Goal: Transaction & Acquisition: Obtain resource

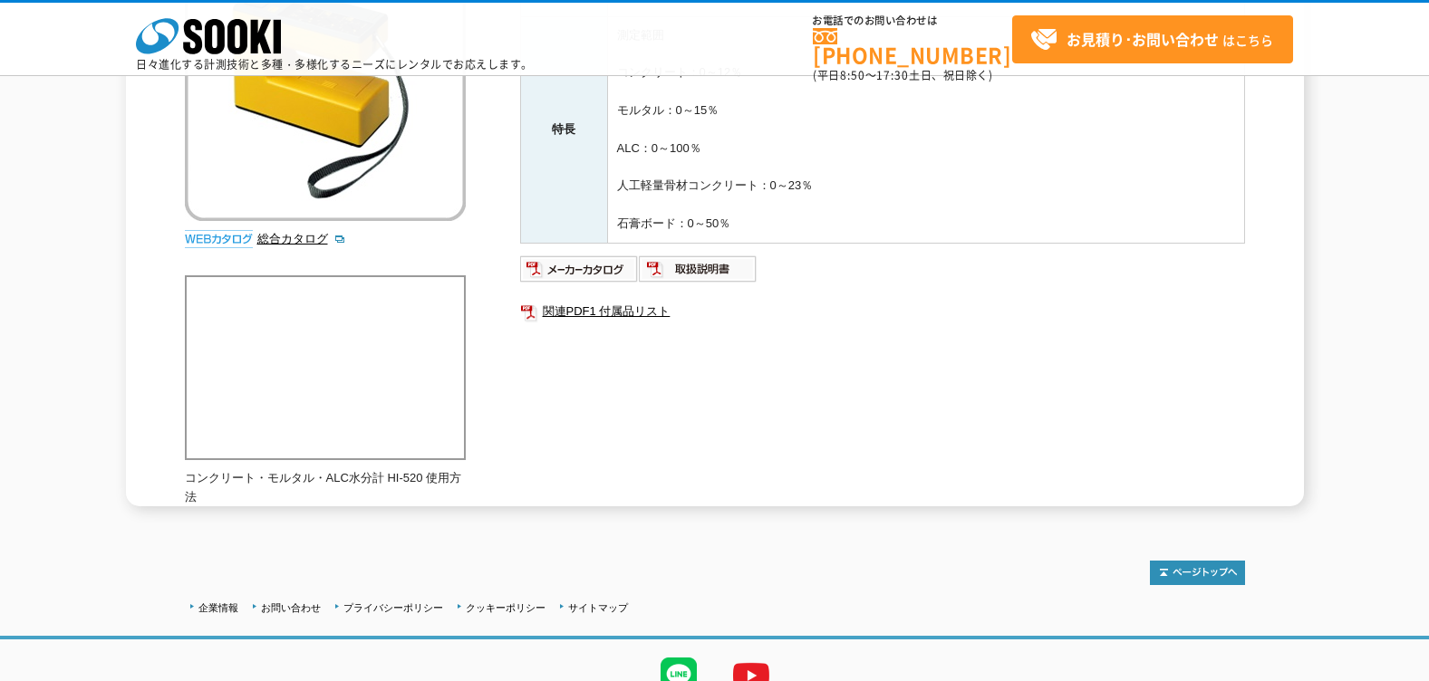
scroll to position [215, 0]
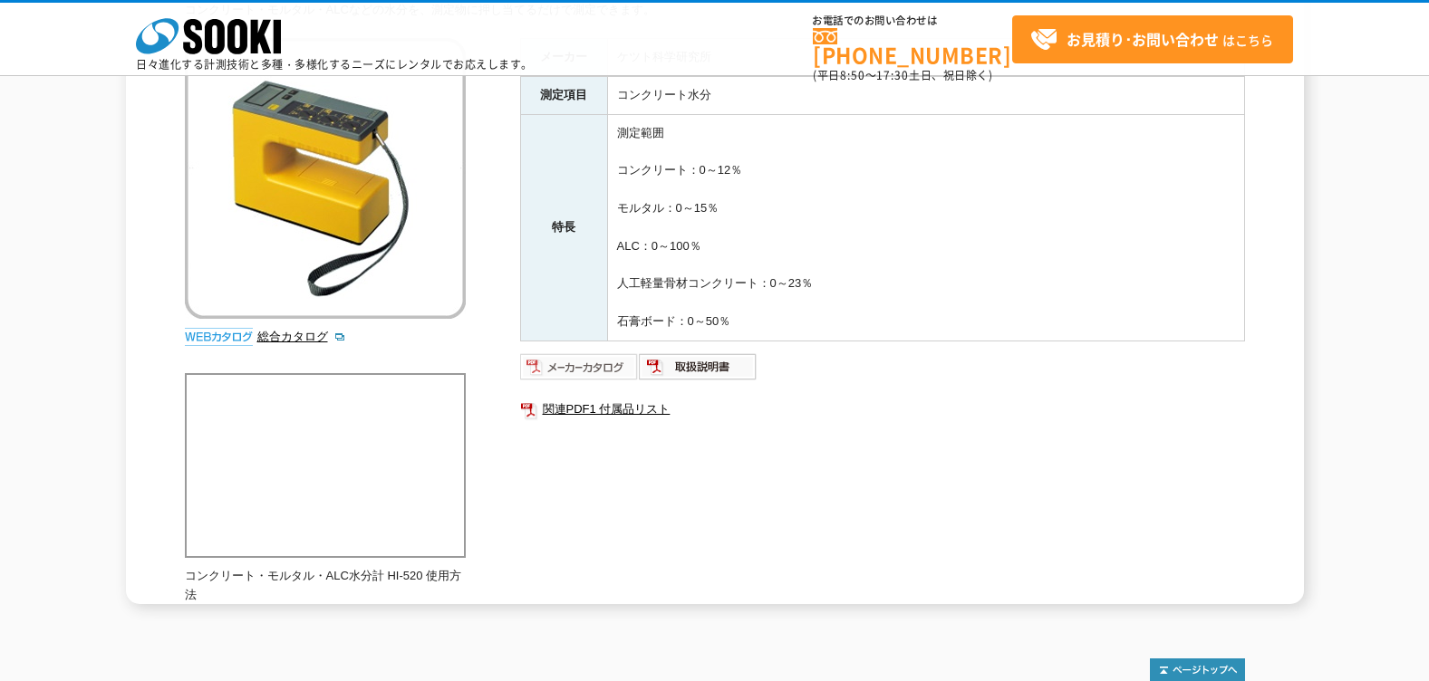
click at [574, 372] on img at bounding box center [579, 367] width 119 height 29
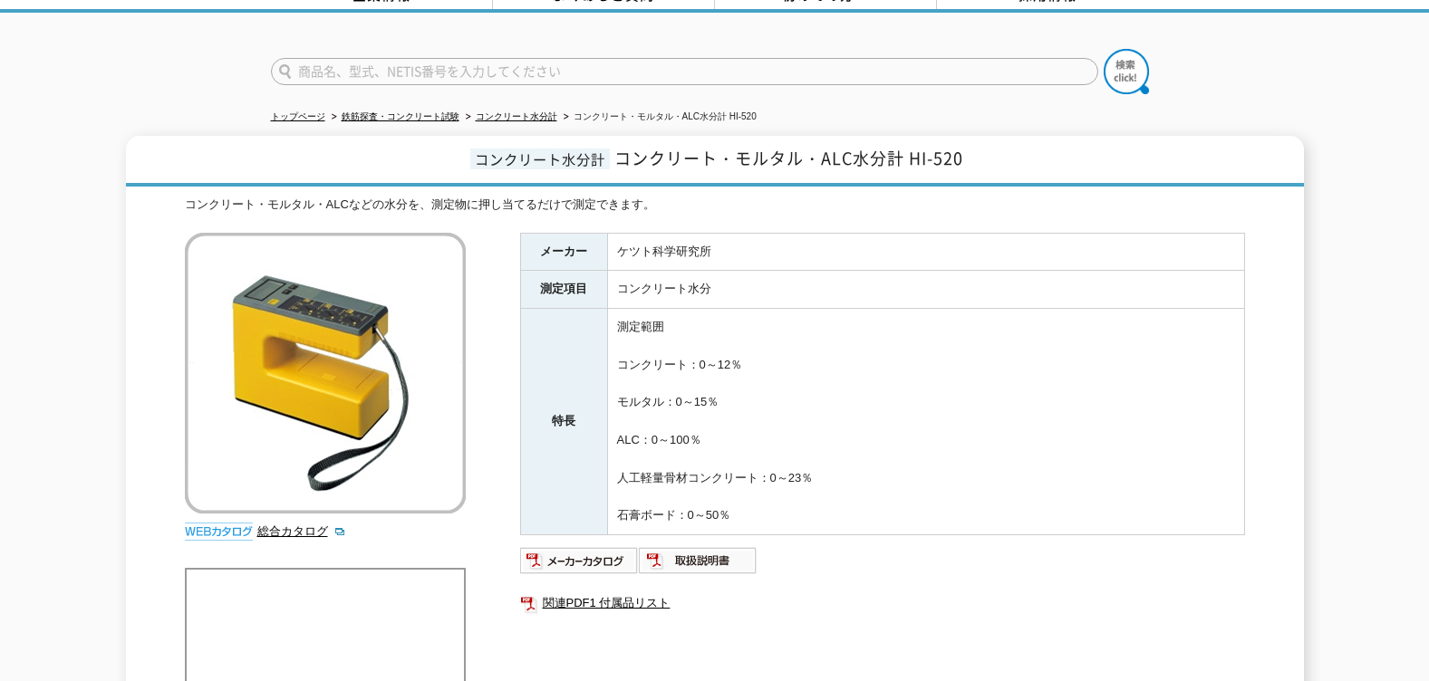
scroll to position [0, 0]
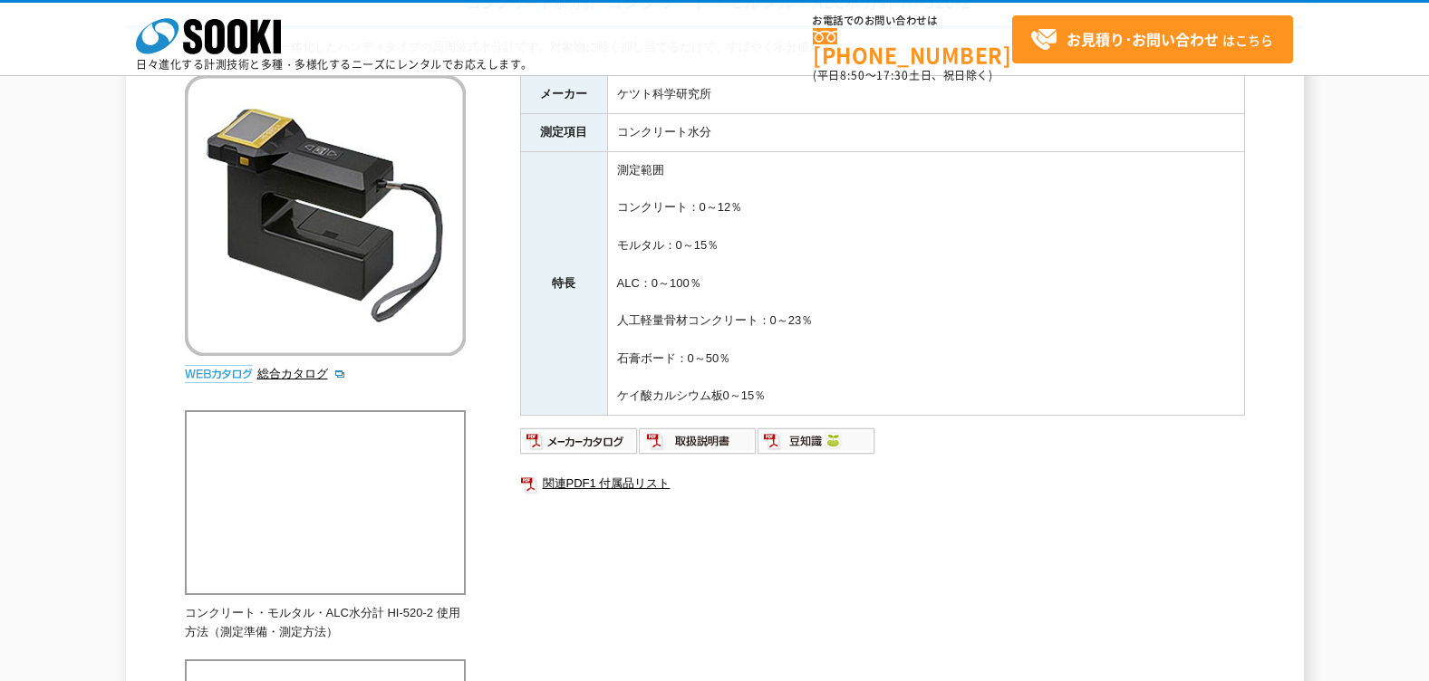
scroll to position [362, 0]
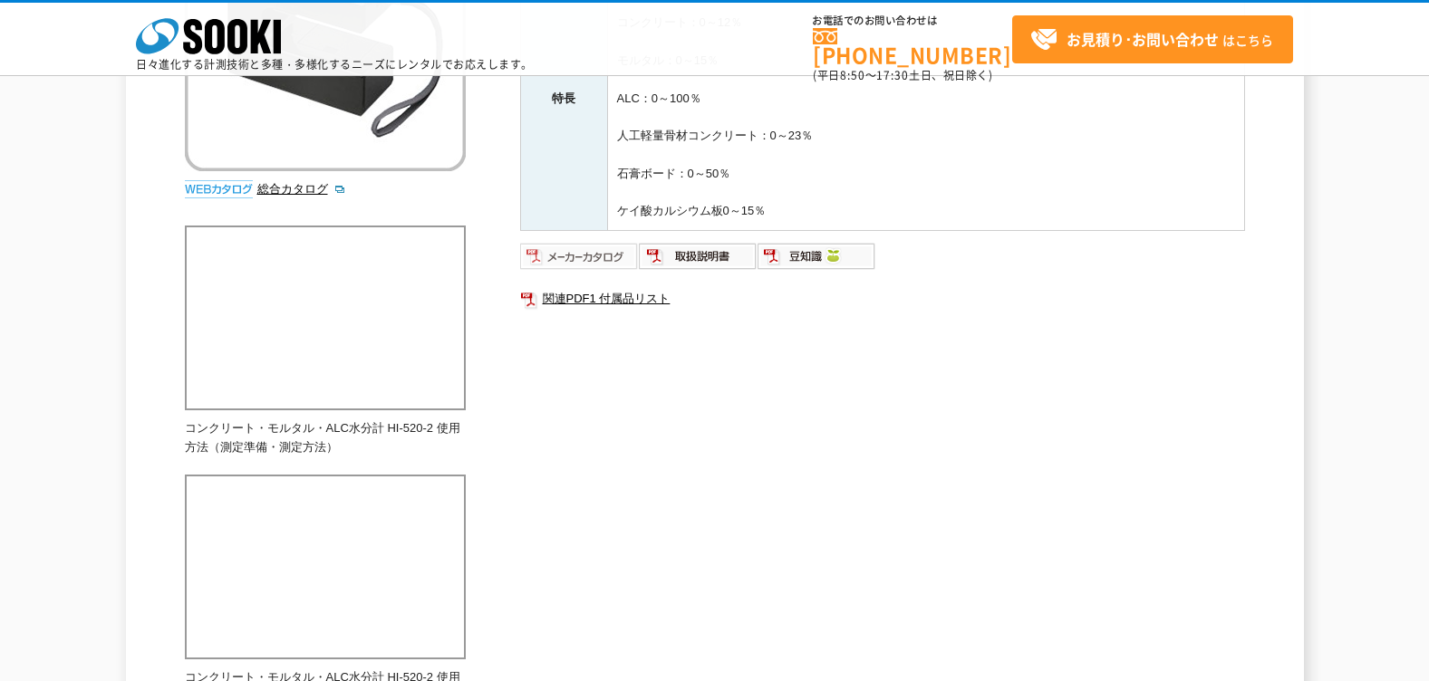
click at [563, 260] on img at bounding box center [579, 256] width 119 height 29
click at [691, 258] on img at bounding box center [698, 256] width 119 height 29
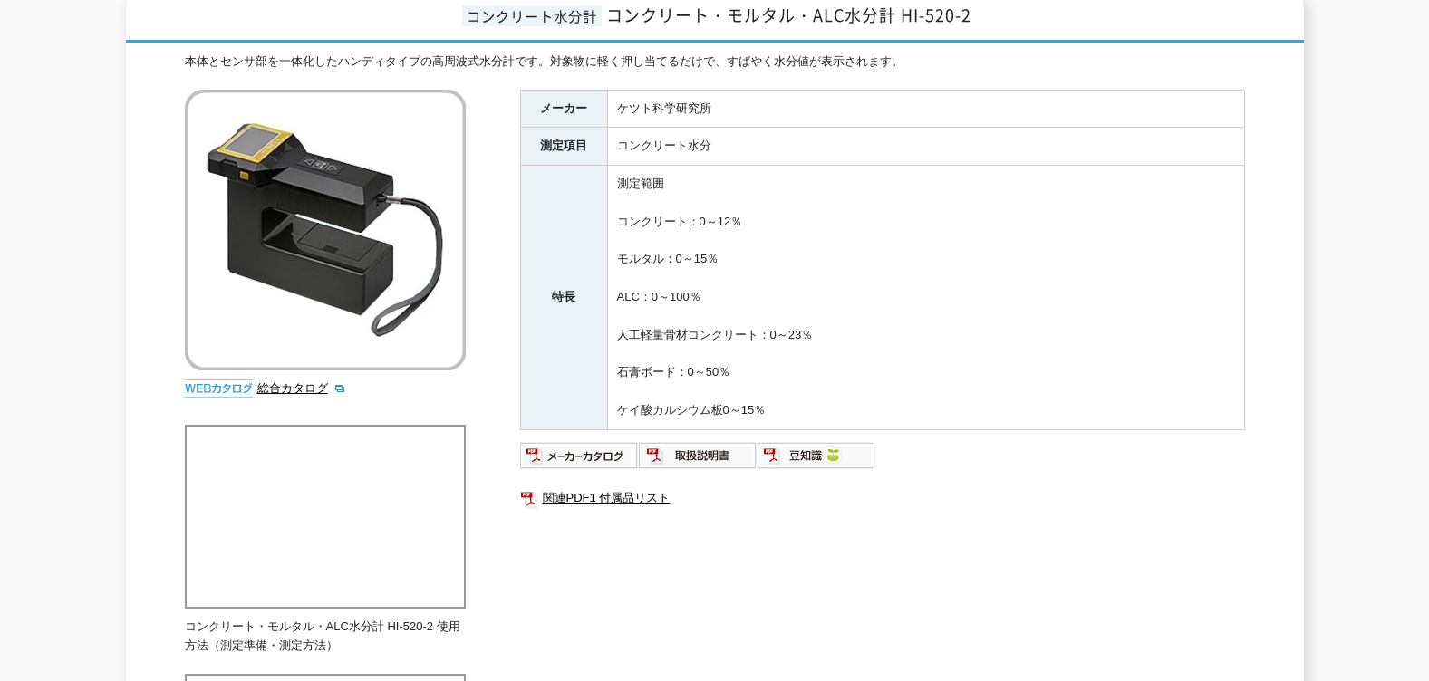
scroll to position [0, 0]
